Goal: Information Seeking & Learning: Learn about a topic

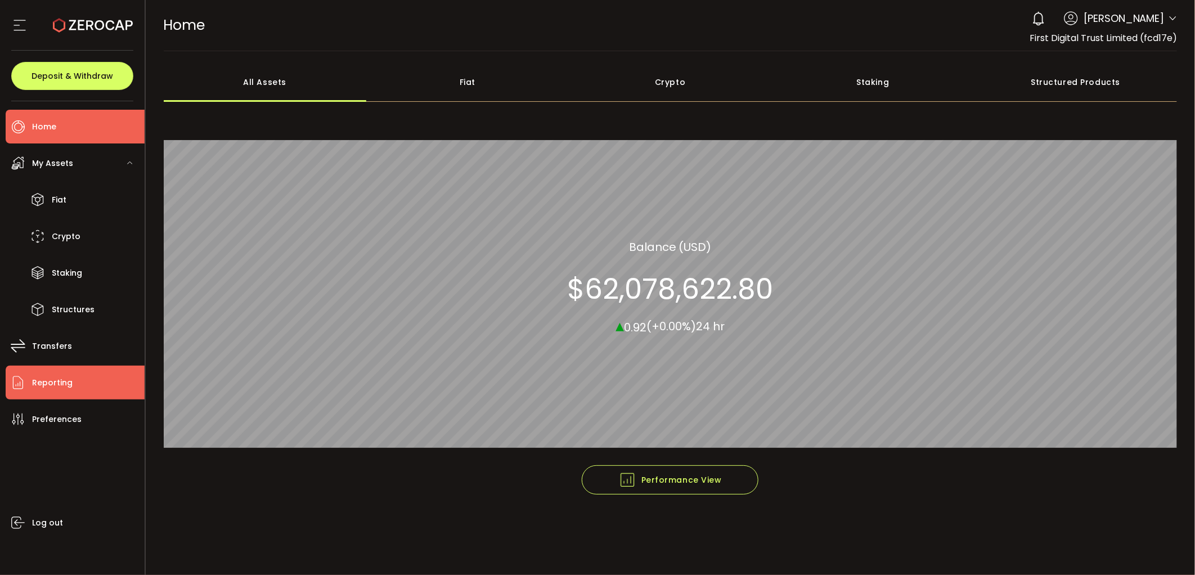
click at [73, 380] on li "Reporting" at bounding box center [75, 383] width 139 height 34
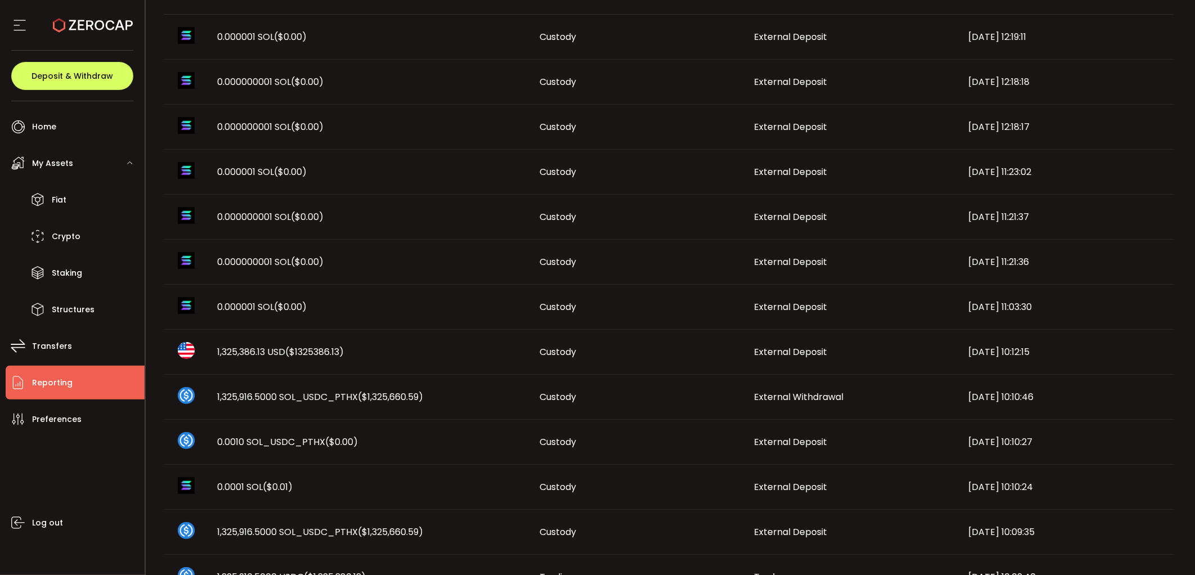
scroll to position [500, 0]
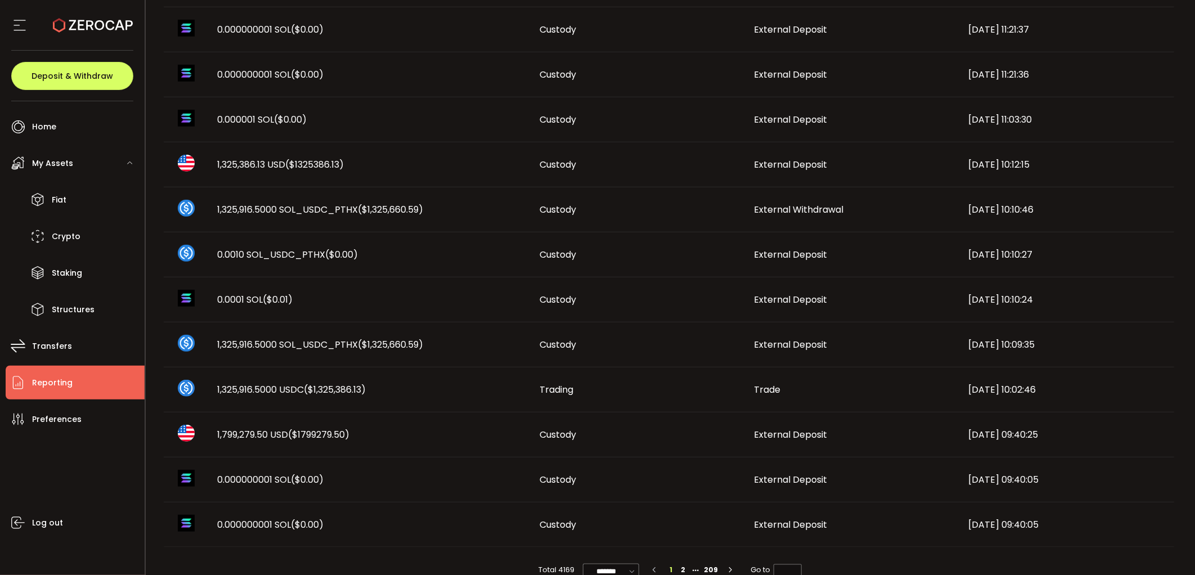
click at [246, 162] on span "1,325,386.13 USD ($1325386.13)" at bounding box center [281, 164] width 127 height 13
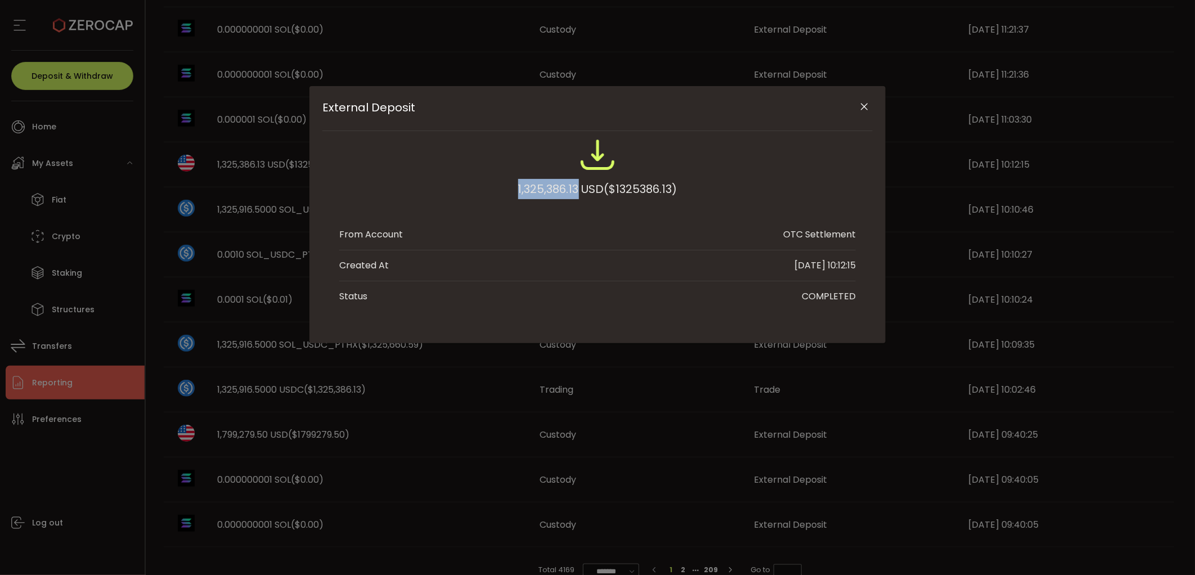
drag, startPoint x: 502, startPoint y: 183, endPoint x: 575, endPoint y: 186, distance: 72.6
click at [575, 186] on div "1,325,386.13 USD ($1325386.13)" at bounding box center [597, 174] width 516 height 74
copy div "1,325,386.13"
click at [595, 347] on div "External Deposit 1,325,386.13 USD ($1325386.13) From Account OTC Settlement Cre…" at bounding box center [597, 287] width 1195 height 575
click at [860, 107] on icon "Close" at bounding box center [864, 106] width 11 height 11
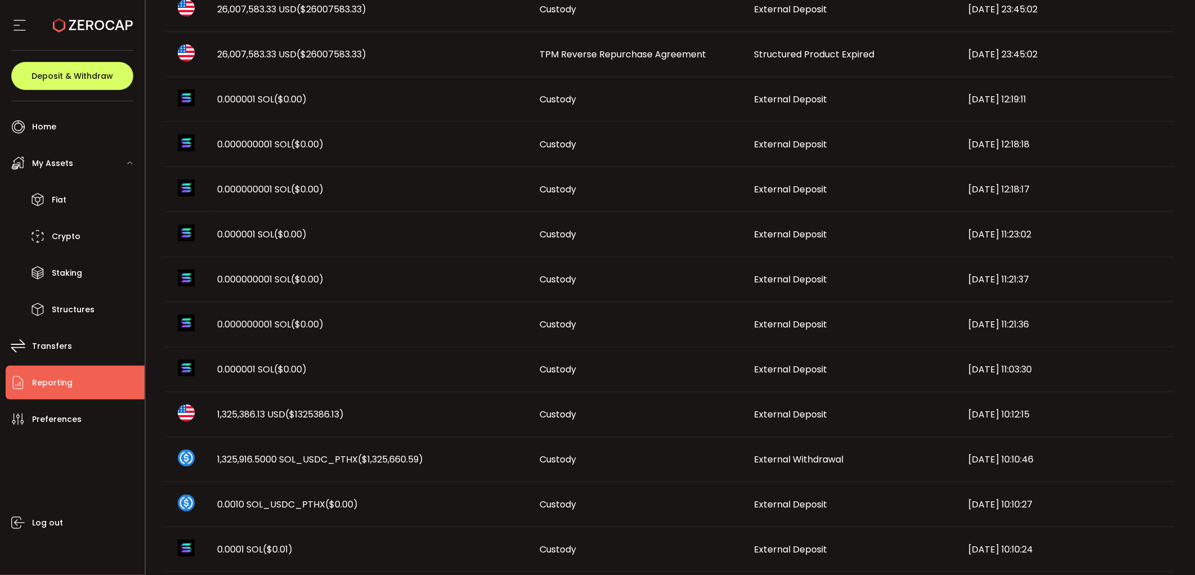
scroll to position [0, 0]
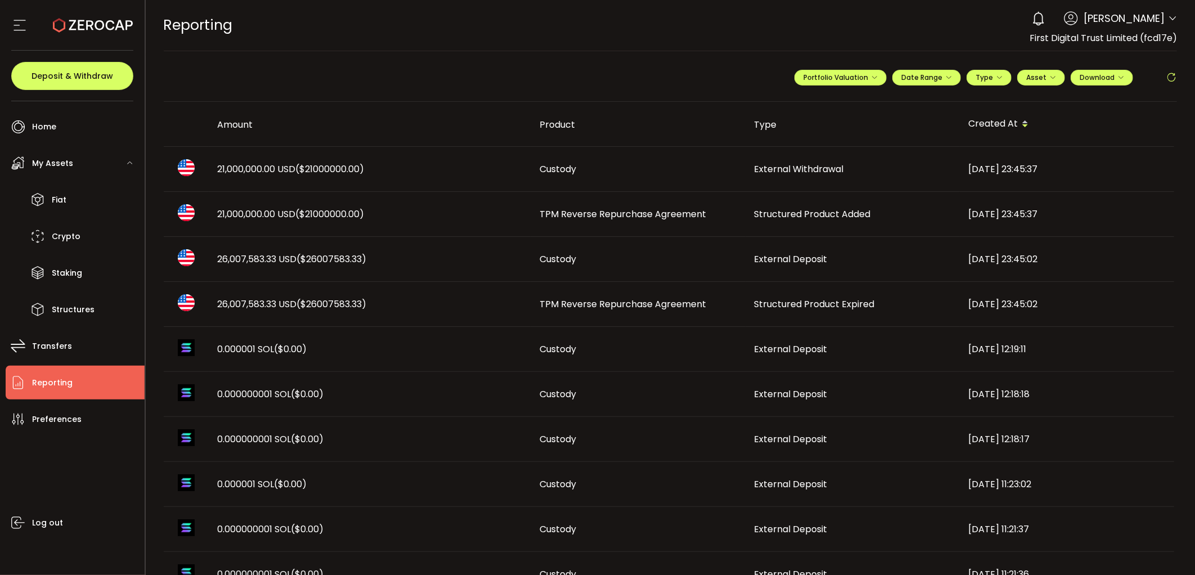
click at [295, 304] on span "26,007,583.33 USD ($26007583.33)" at bounding box center [292, 304] width 149 height 13
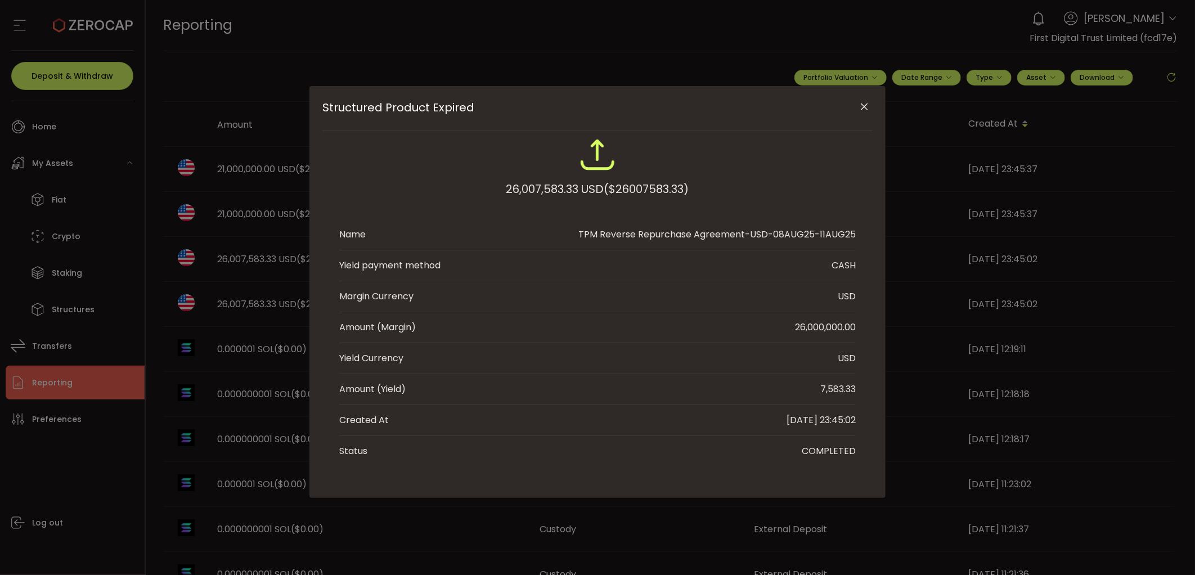
drag, startPoint x: 817, startPoint y: 384, endPoint x: 879, endPoint y: 389, distance: 62.0
click at [879, 389] on div "Structured Product Expired 26,007,583.33 USD ($26007583.33) Name TPM Reverse Re…" at bounding box center [597, 292] width 576 height 412
copy div "7,583.33"
click at [865, 109] on icon "Close" at bounding box center [864, 106] width 11 height 11
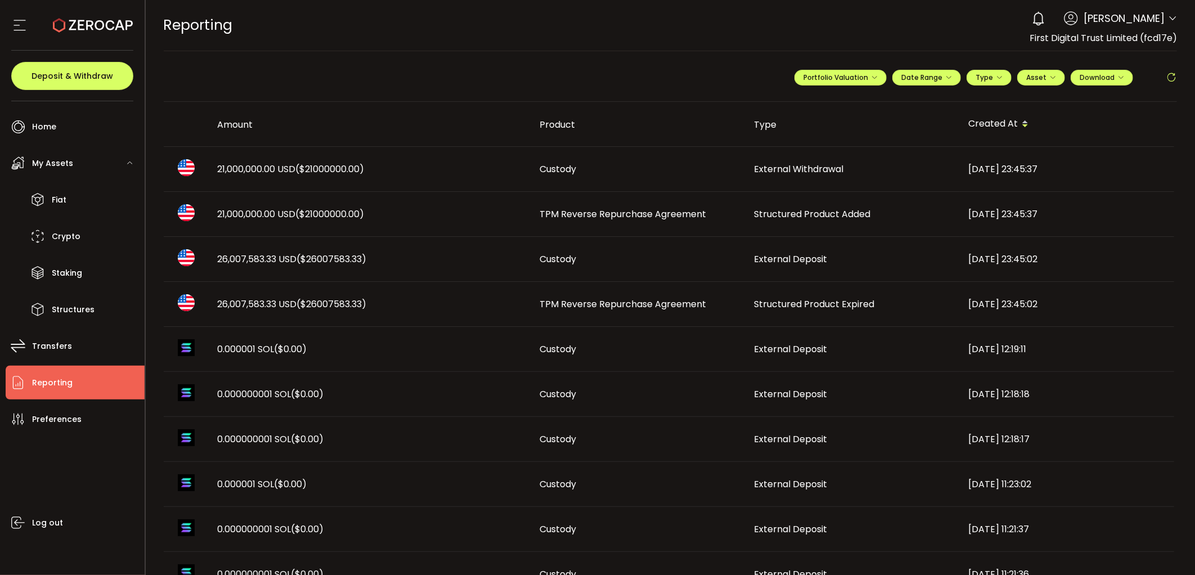
click at [339, 213] on span "($21000000.00)" at bounding box center [330, 214] width 69 height 13
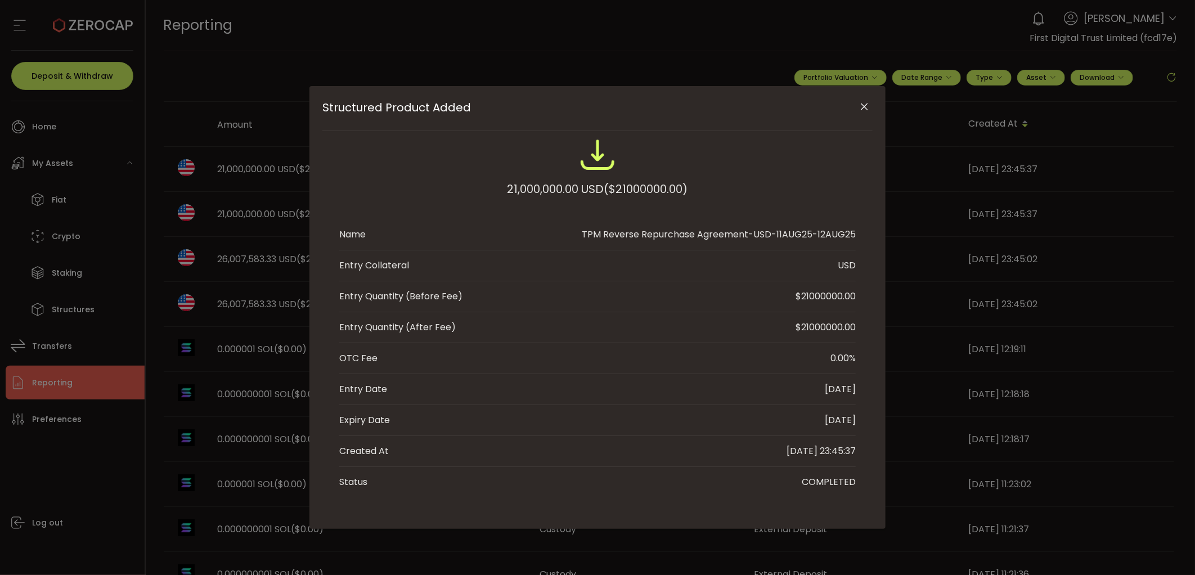
click at [865, 107] on icon "Close" at bounding box center [864, 106] width 11 height 11
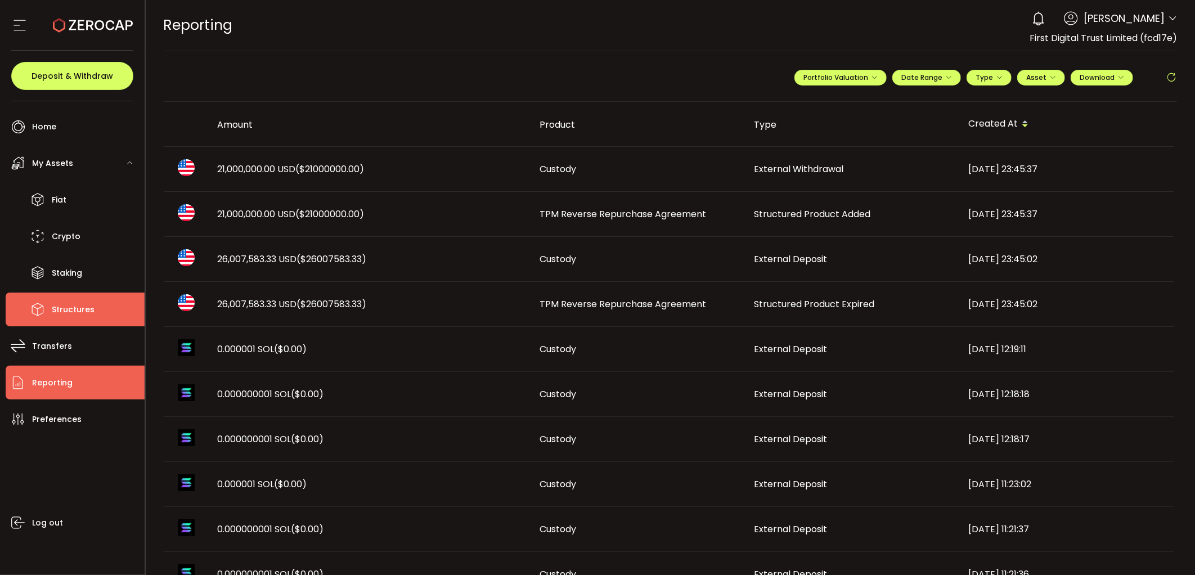
click at [75, 293] on li "Structures" at bounding box center [75, 310] width 139 height 34
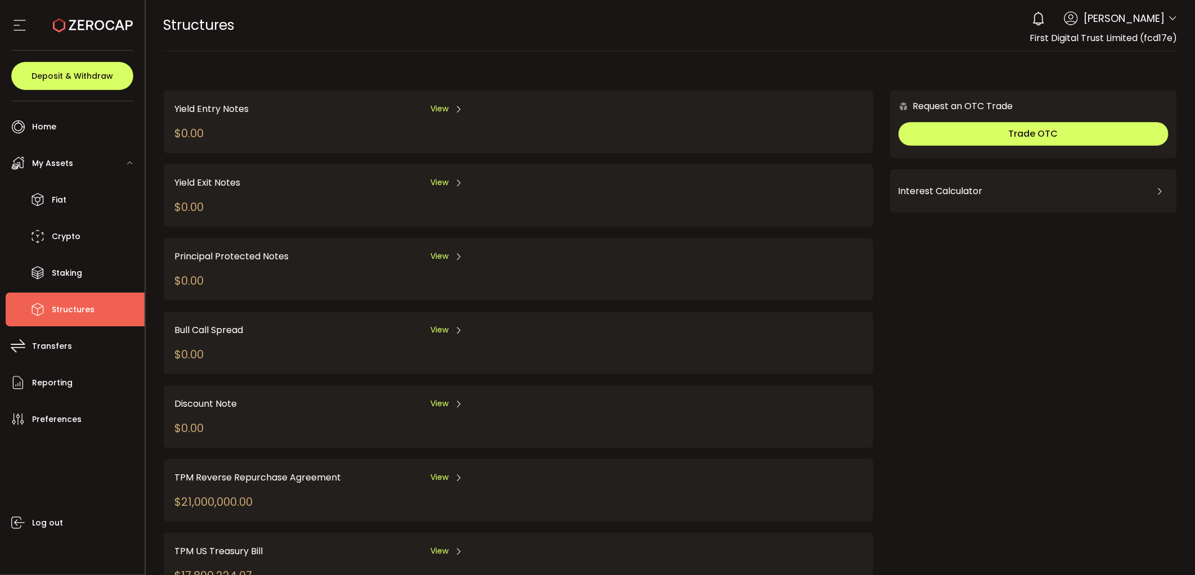
scroll to position [47, 0]
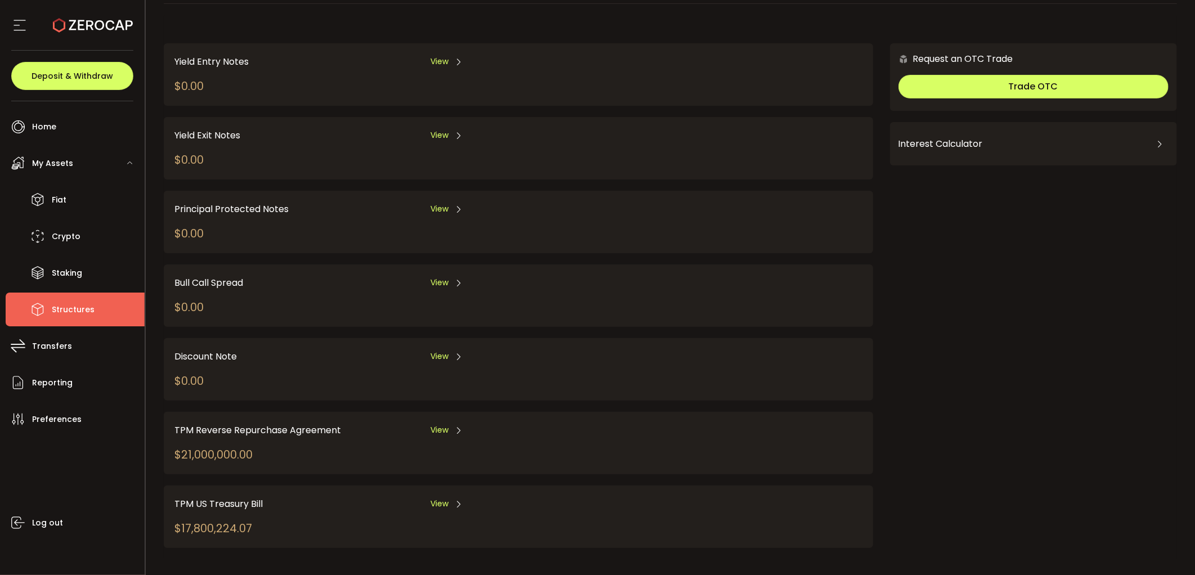
click at [447, 424] on span "View" at bounding box center [439, 430] width 18 height 12
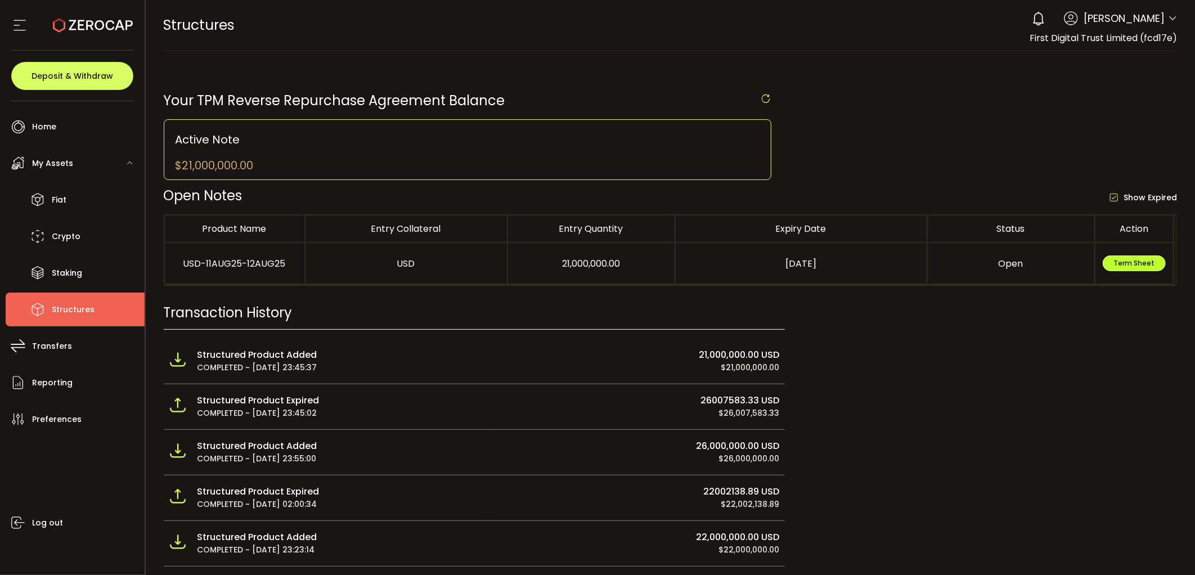
click at [1125, 266] on span "Term Sheet" at bounding box center [1133, 263] width 41 height 10
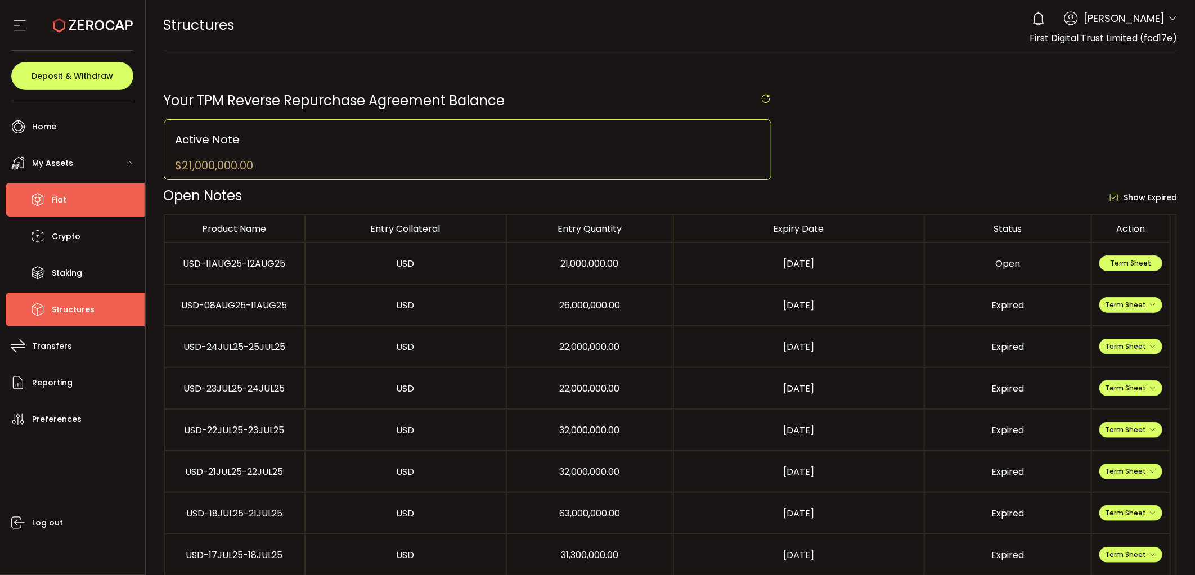
click at [53, 205] on span "Fiat" at bounding box center [59, 200] width 15 height 16
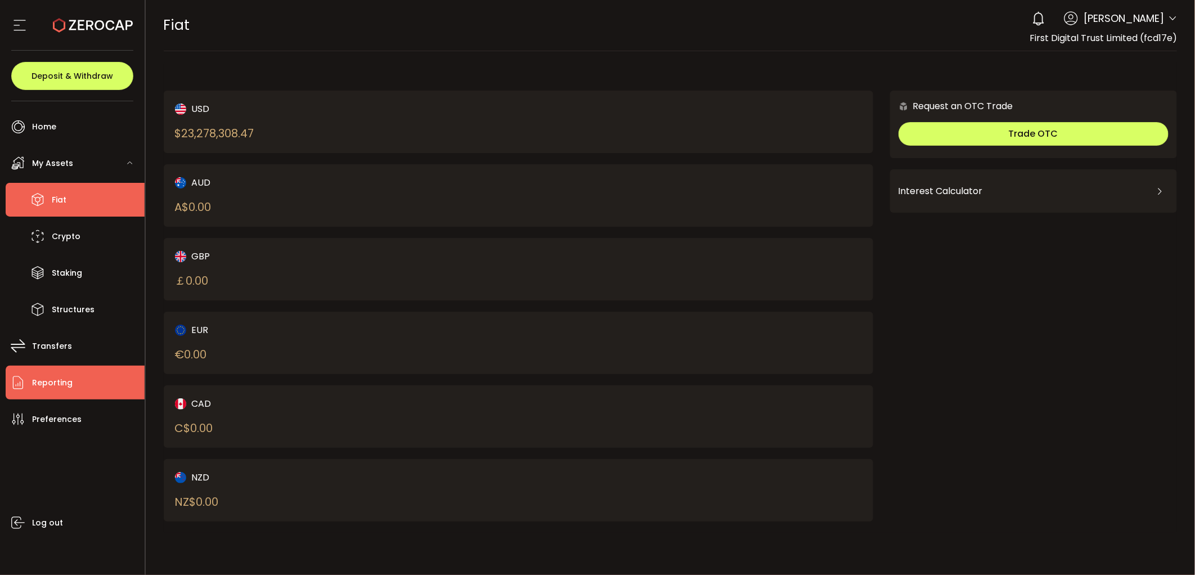
click at [51, 377] on span "Reporting" at bounding box center [52, 383] width 41 height 16
